Goal: Obtain resource: Download file/media

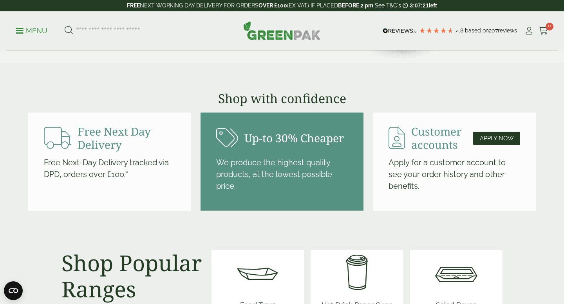
scroll to position [881, 0]
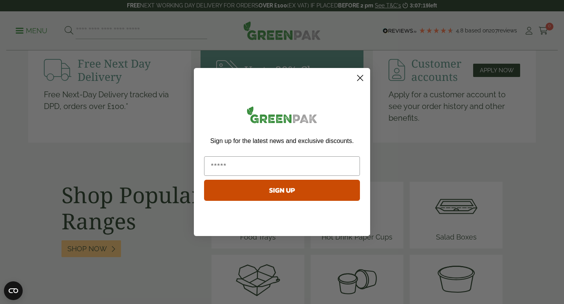
click at [360, 80] on circle "Close dialog" at bounding box center [359, 78] width 13 height 13
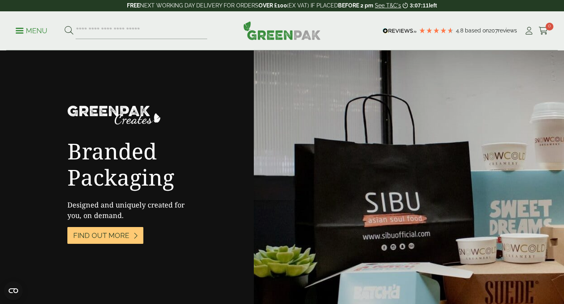
scroll to position [1264, 0]
click at [16, 27] on p "Menu" at bounding box center [32, 30] width 32 height 9
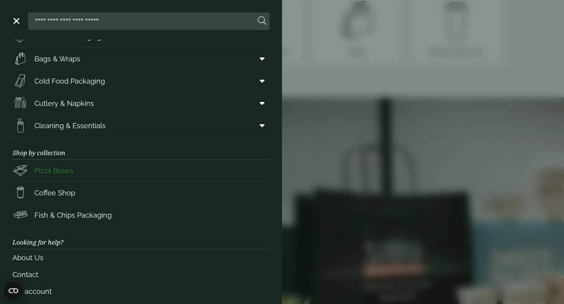
scroll to position [84, 0]
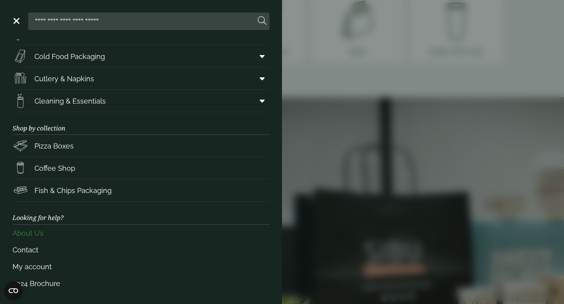
click at [35, 234] on link "About Us" at bounding box center [141, 233] width 257 height 17
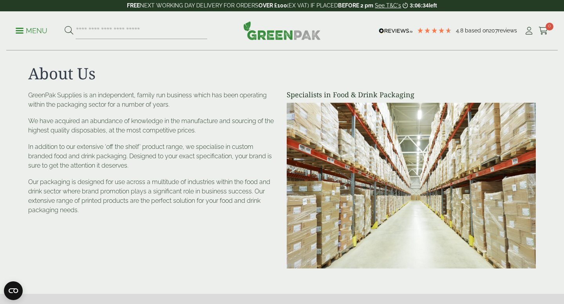
scroll to position [6, 0]
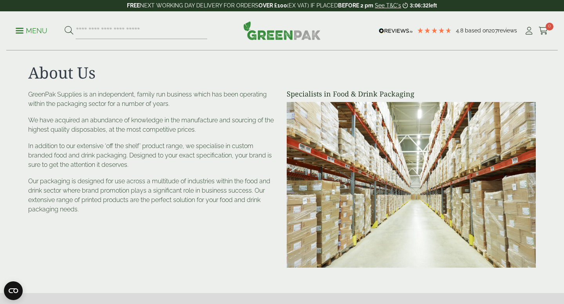
click at [14, 28] on div "Menu 4.8 Based on 207 reviews My Account" at bounding box center [281, 30] width 551 height 39
click at [16, 28] on link "Menu" at bounding box center [32, 30] width 32 height 8
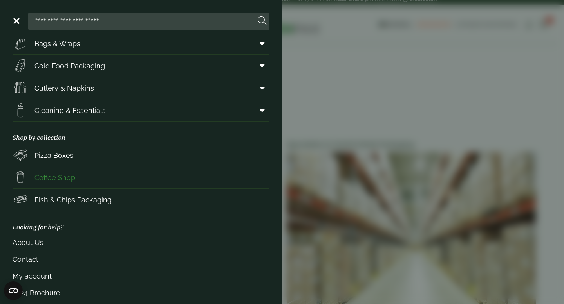
scroll to position [84, 0]
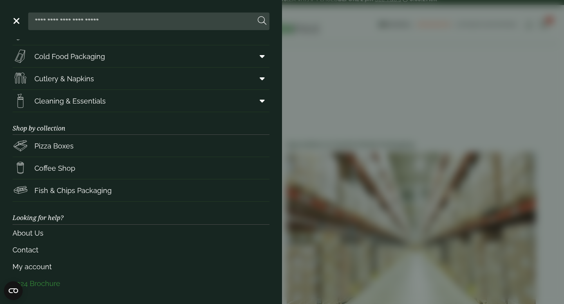
click at [34, 283] on link "2024 Brochure" at bounding box center [141, 284] width 257 height 17
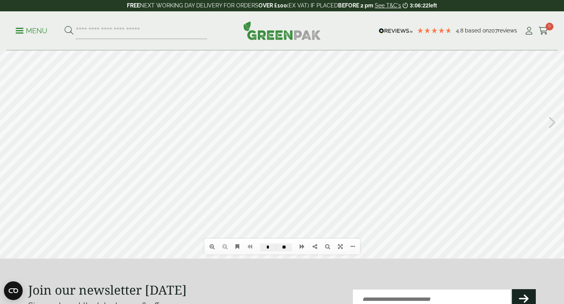
scroll to position [67, 0]
click at [339, 247] on icon at bounding box center [340, 245] width 5 height 5
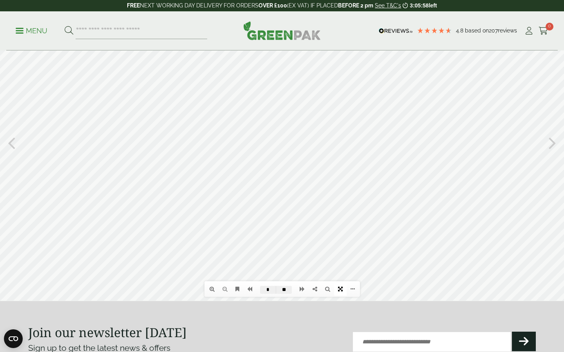
type input "*"
